Goal: Task Accomplishment & Management: Use online tool/utility

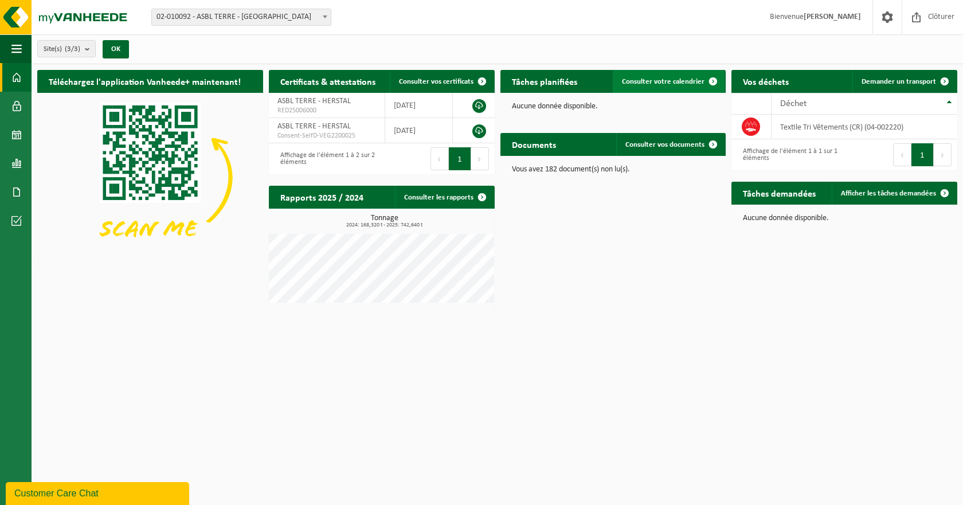
click at [642, 80] on span "Consulter votre calendrier" at bounding box center [663, 81] width 83 height 7
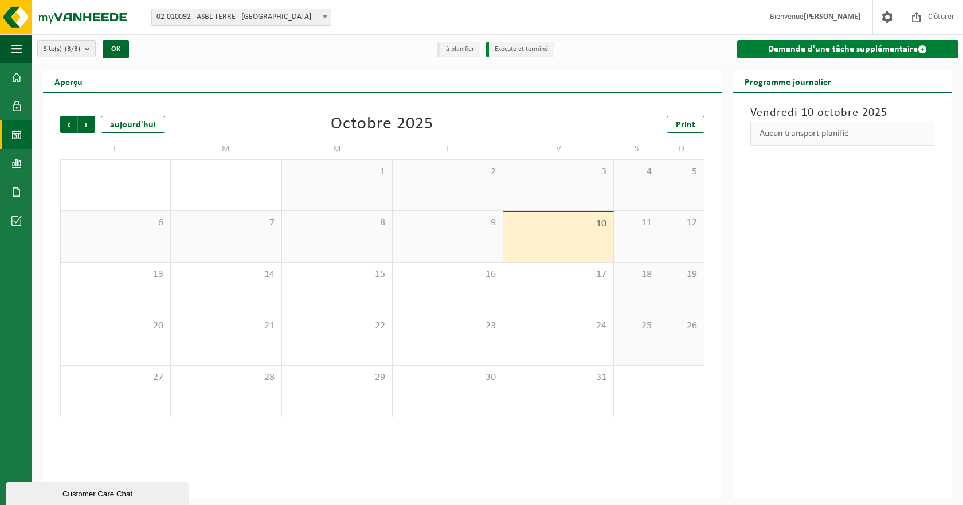
click at [771, 46] on link "Demande d'une tâche supplémentaire" at bounding box center [847, 49] width 221 height 18
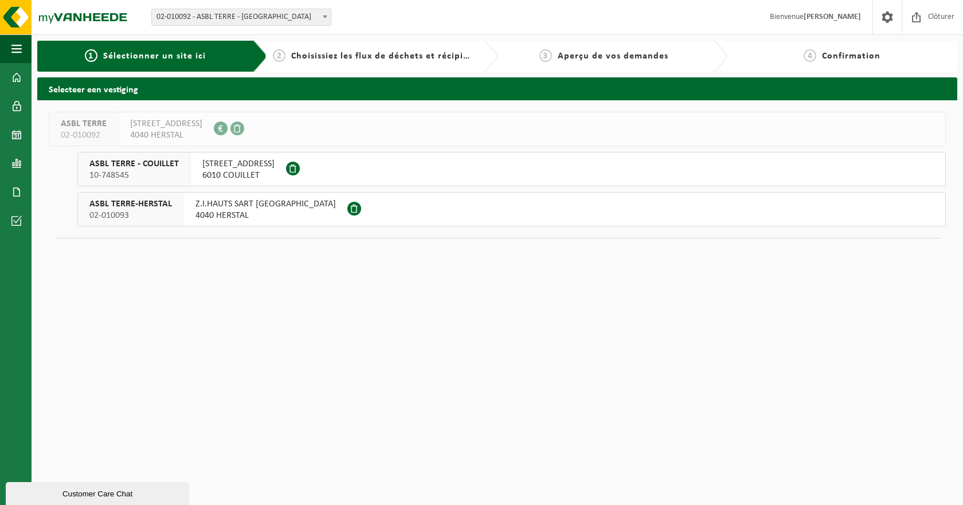
click at [221, 210] on span "4040 HERSTAL" at bounding box center [265, 215] width 140 height 11
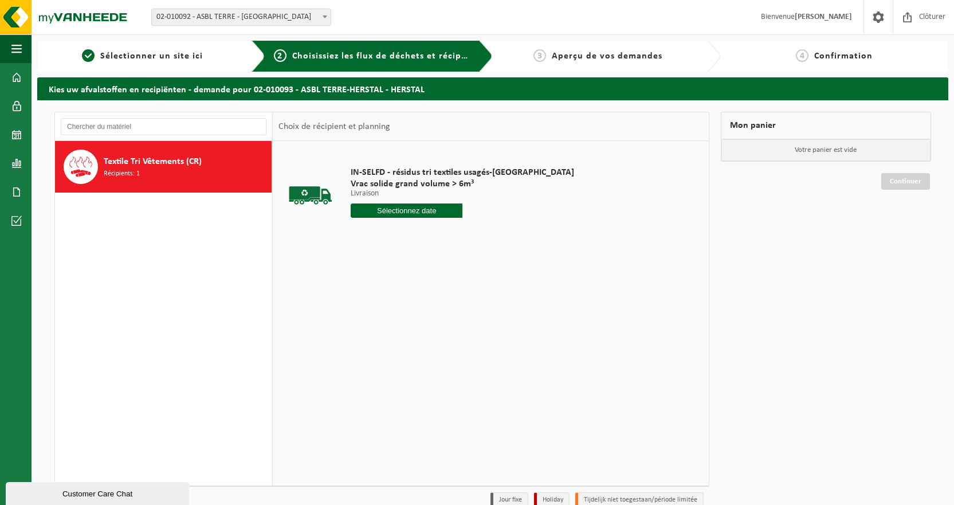
click at [382, 210] on input "text" at bounding box center [407, 210] width 112 height 14
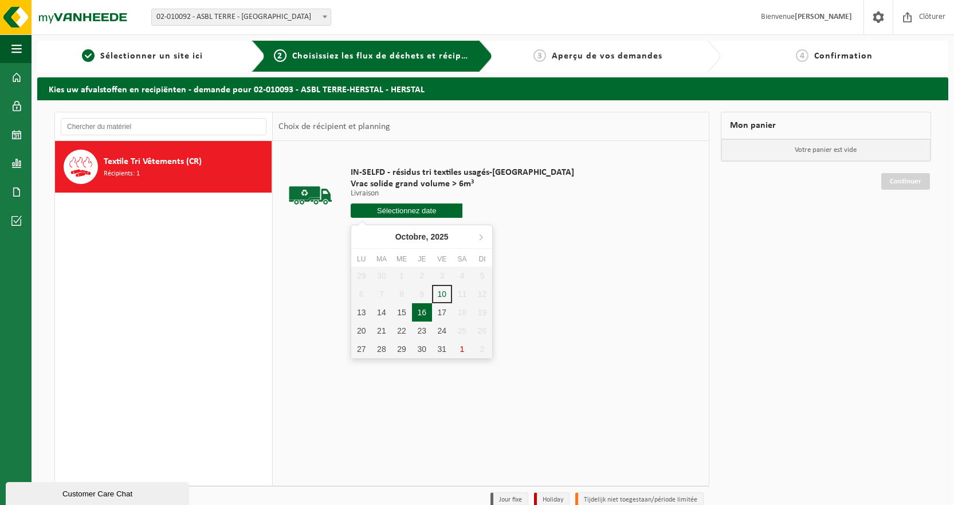
click at [420, 312] on div "16" at bounding box center [422, 312] width 20 height 18
type input "à partir de 2025-10-16"
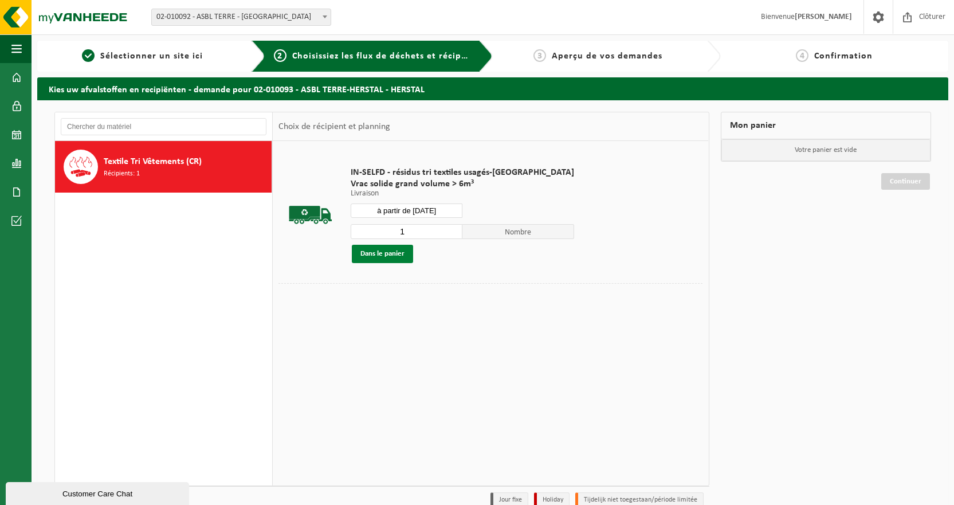
click at [387, 250] on button "Dans le panier" at bounding box center [382, 254] width 61 height 18
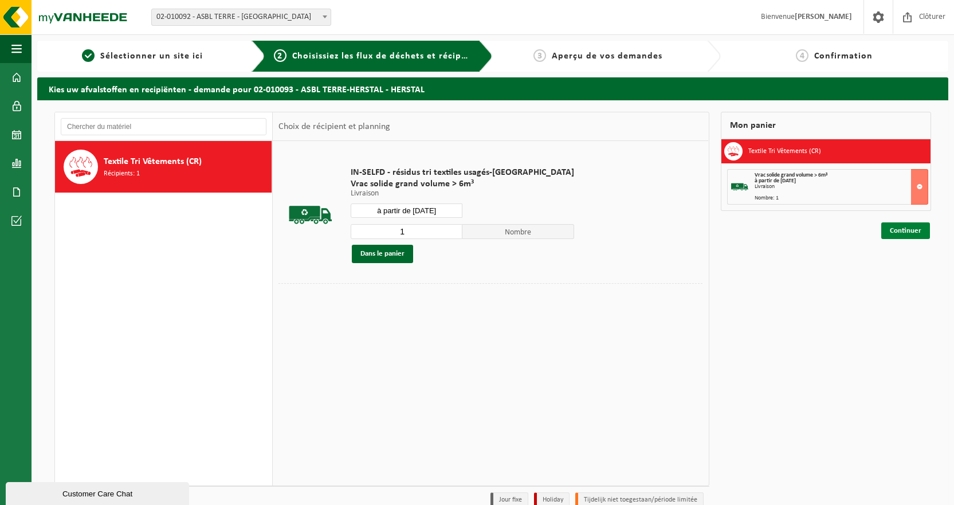
click at [901, 229] on link "Continuer" at bounding box center [905, 230] width 49 height 17
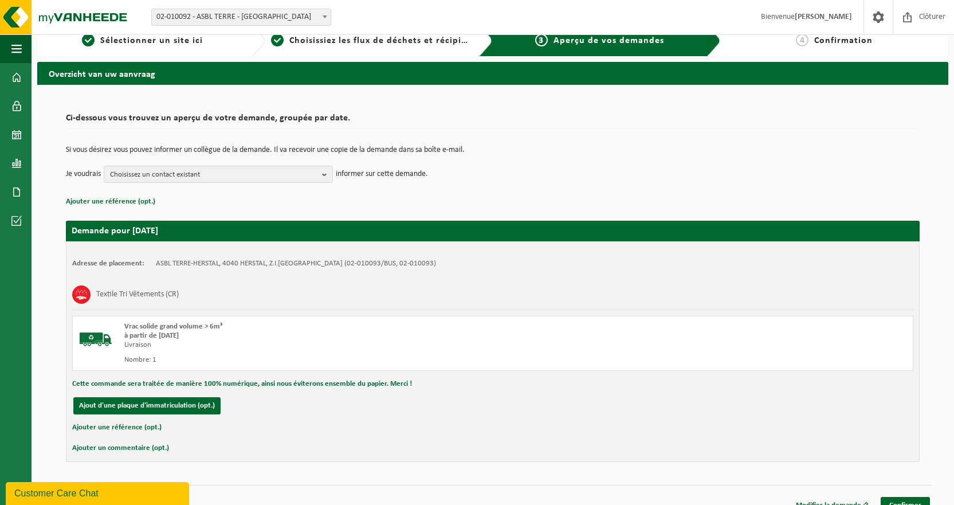
scroll to position [30, 0]
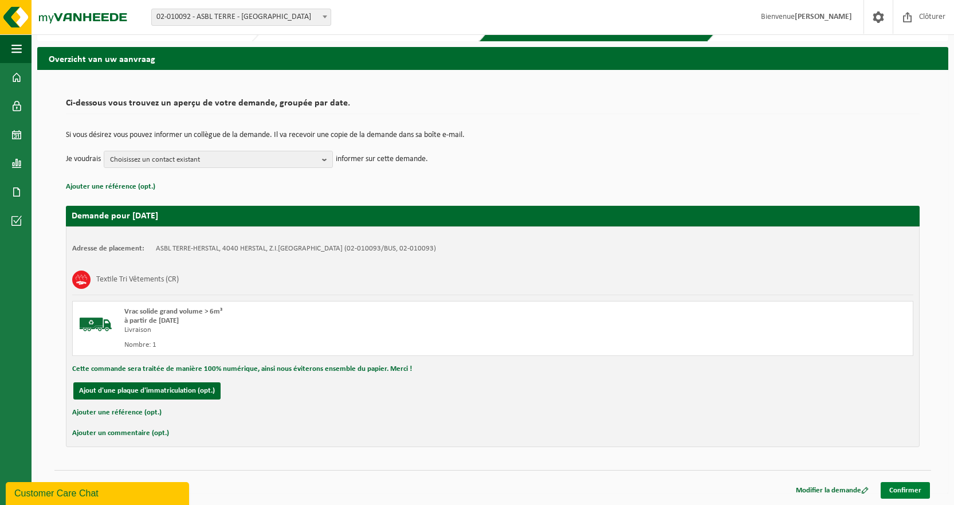
click at [902, 486] on link "Confirmer" at bounding box center [905, 490] width 49 height 17
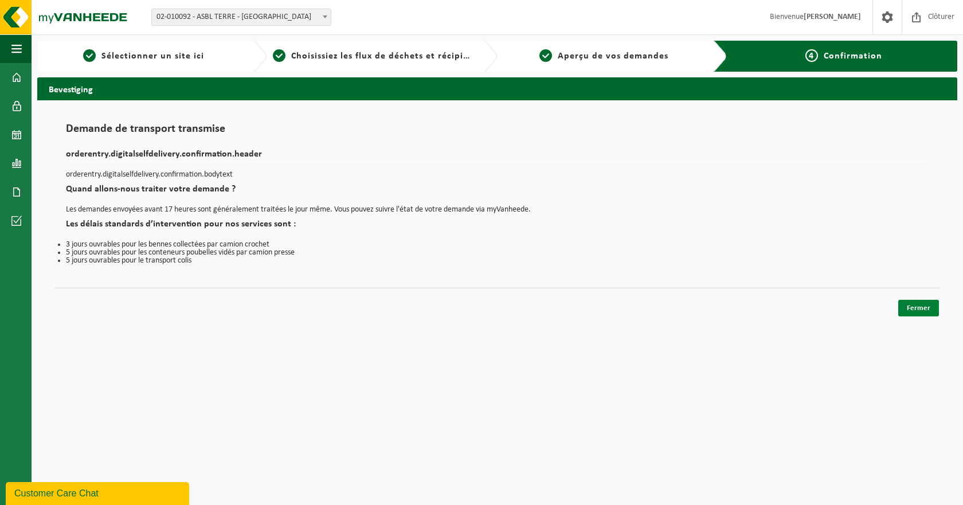
click at [918, 305] on link "Fermer" at bounding box center [918, 308] width 41 height 17
